Goal: Task Accomplishment & Management: Use online tool/utility

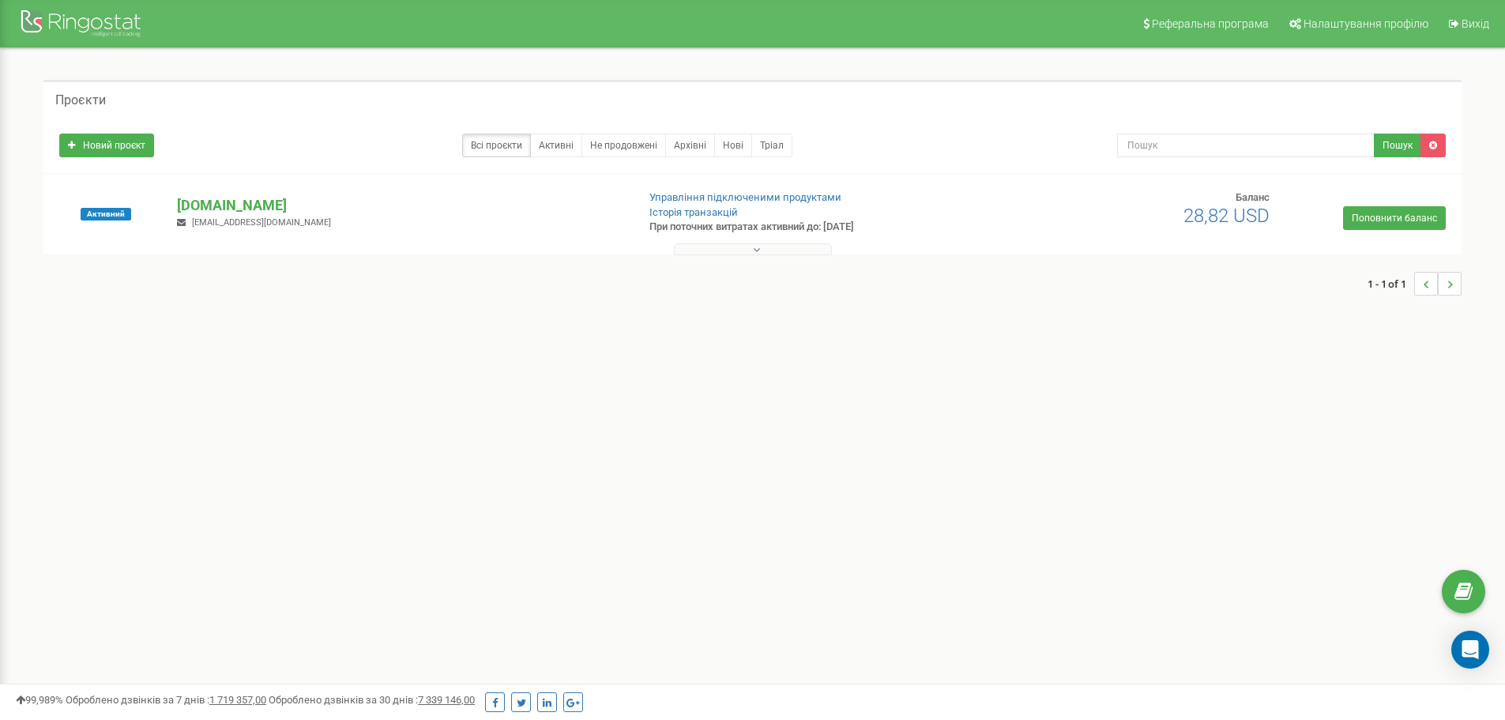
click at [758, 252] on icon at bounding box center [756, 249] width 7 height 11
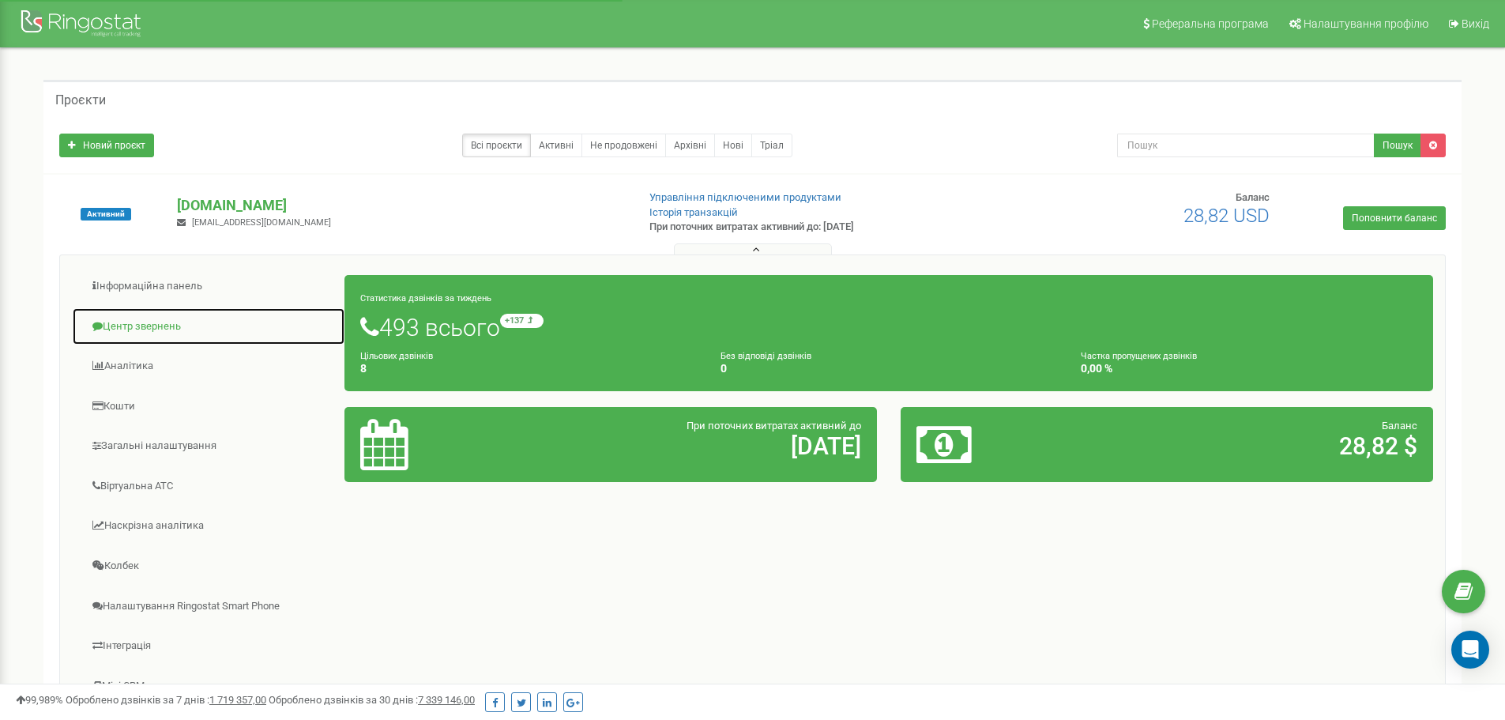
click at [156, 332] on link "Центр звернень" at bounding box center [208, 326] width 273 height 39
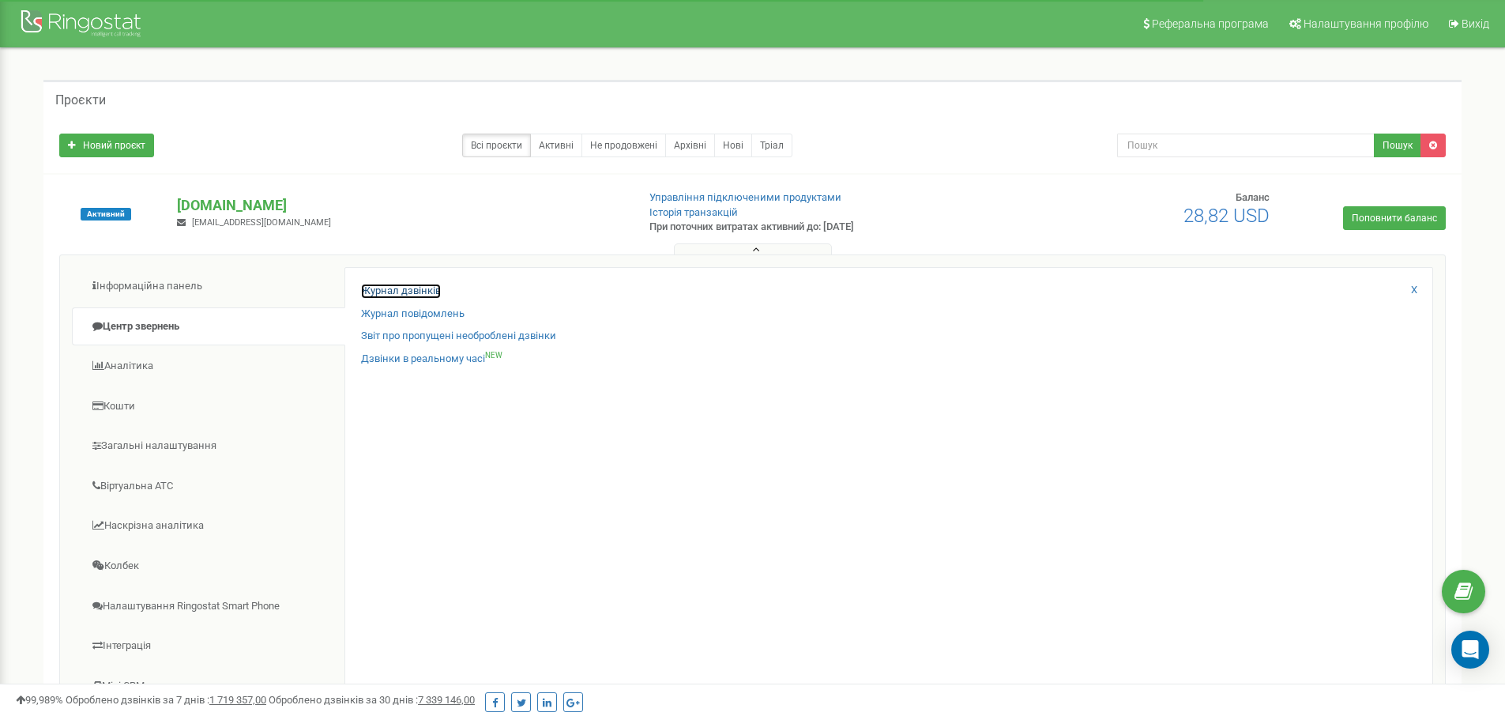
click at [384, 294] on link "Журнал дзвінків" at bounding box center [401, 291] width 80 height 15
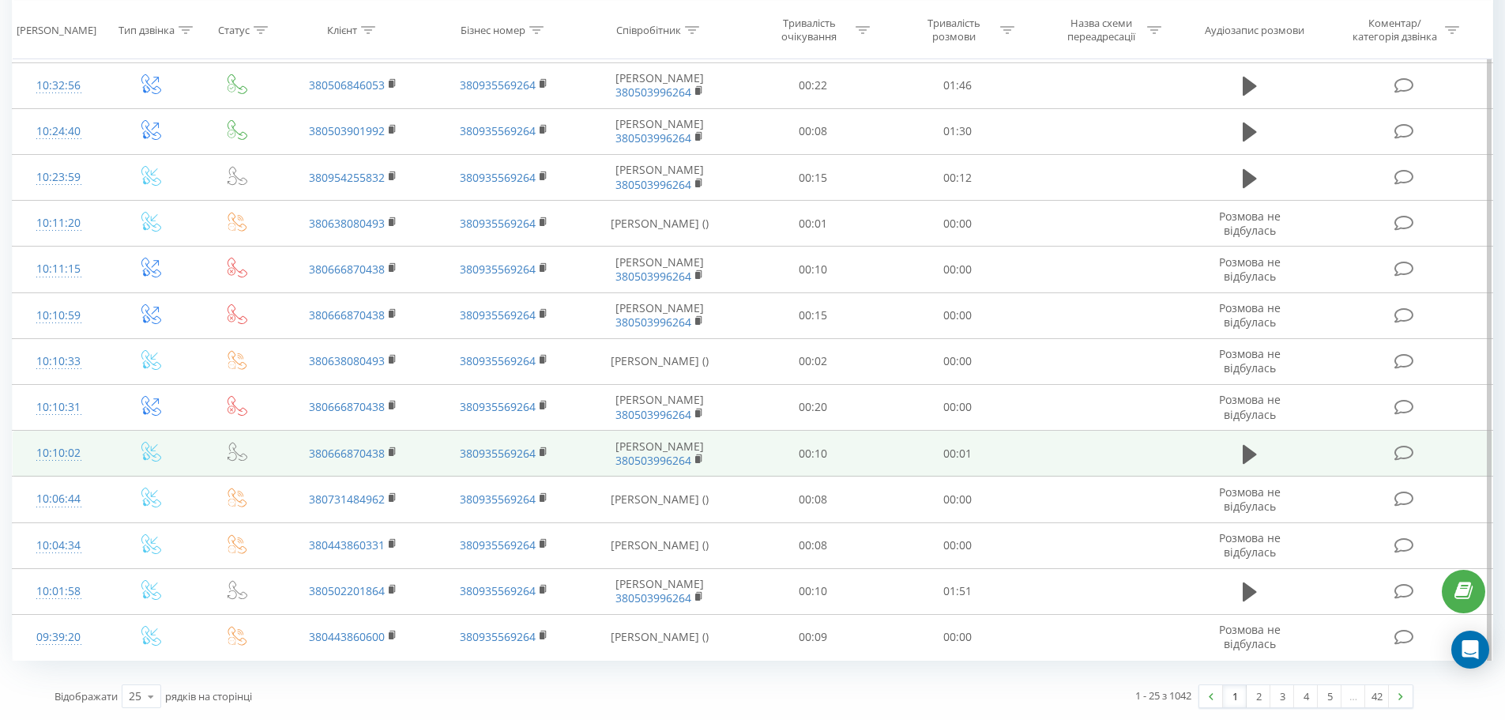
scroll to position [883, 0]
